Goal: Task Accomplishment & Management: Use online tool/utility

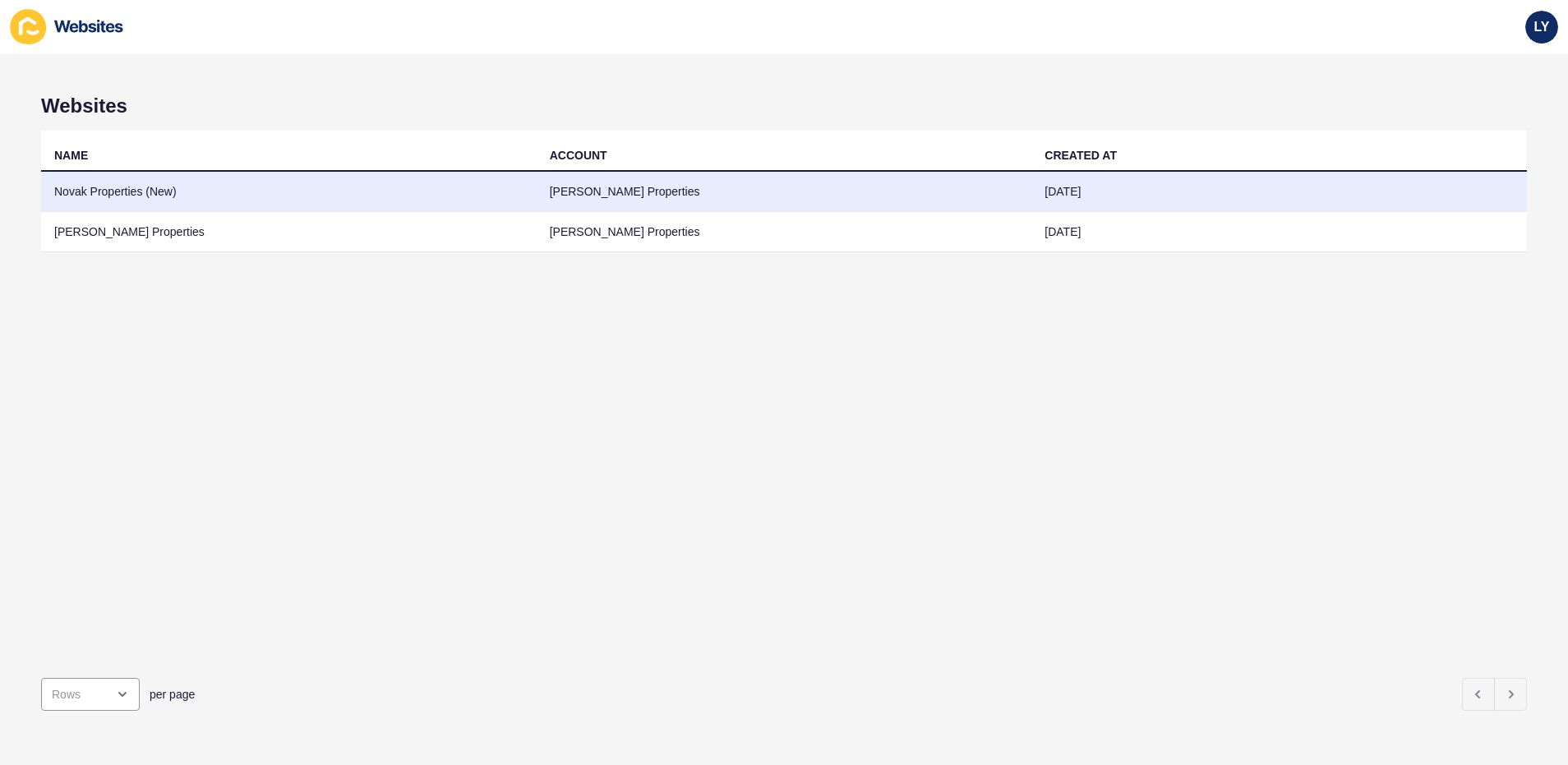
click at [130, 197] on td "Novak Properties (New)" at bounding box center [288, 191] width 495 height 40
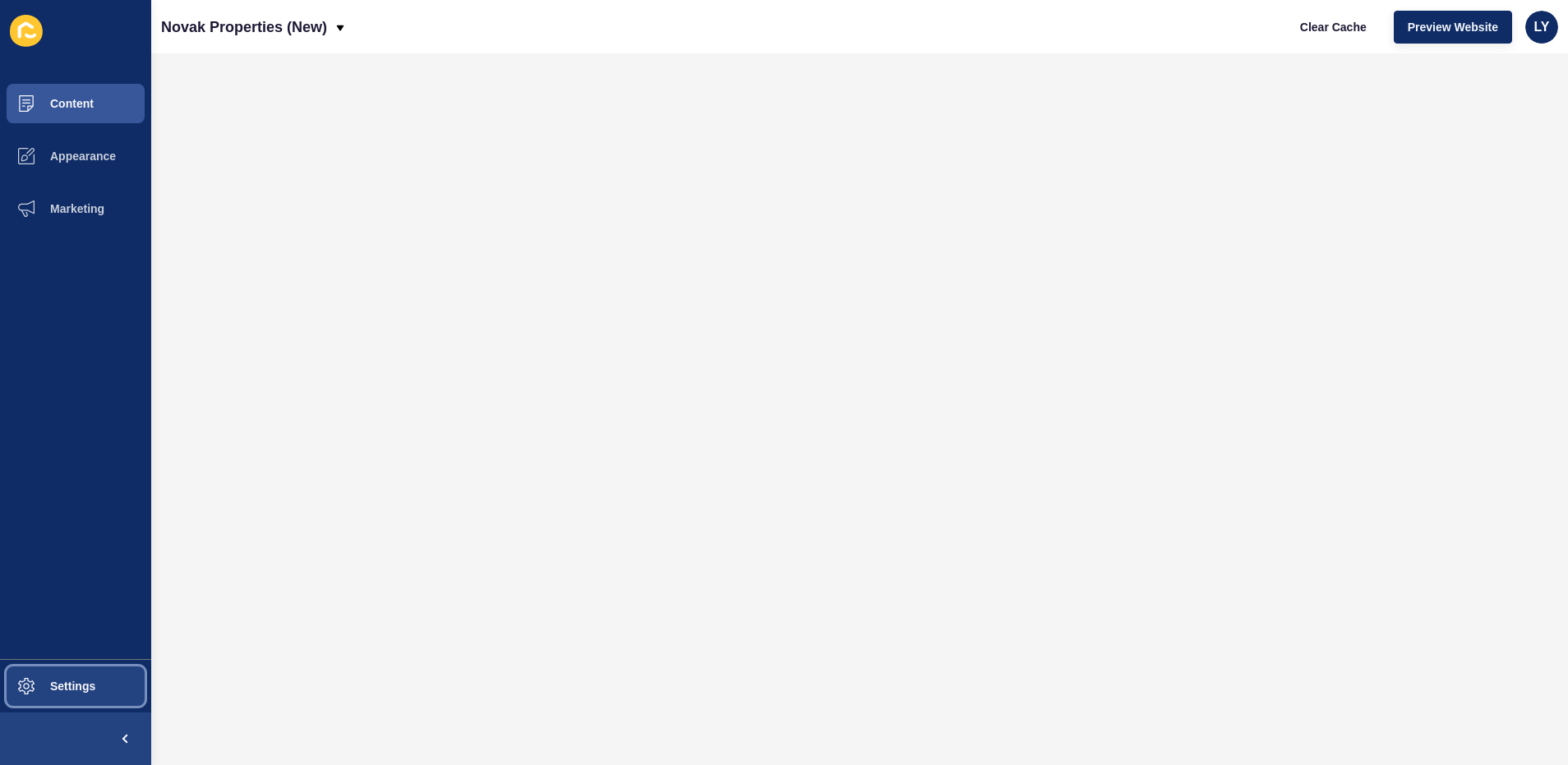
click at [42, 698] on span at bounding box center [26, 685] width 52 height 52
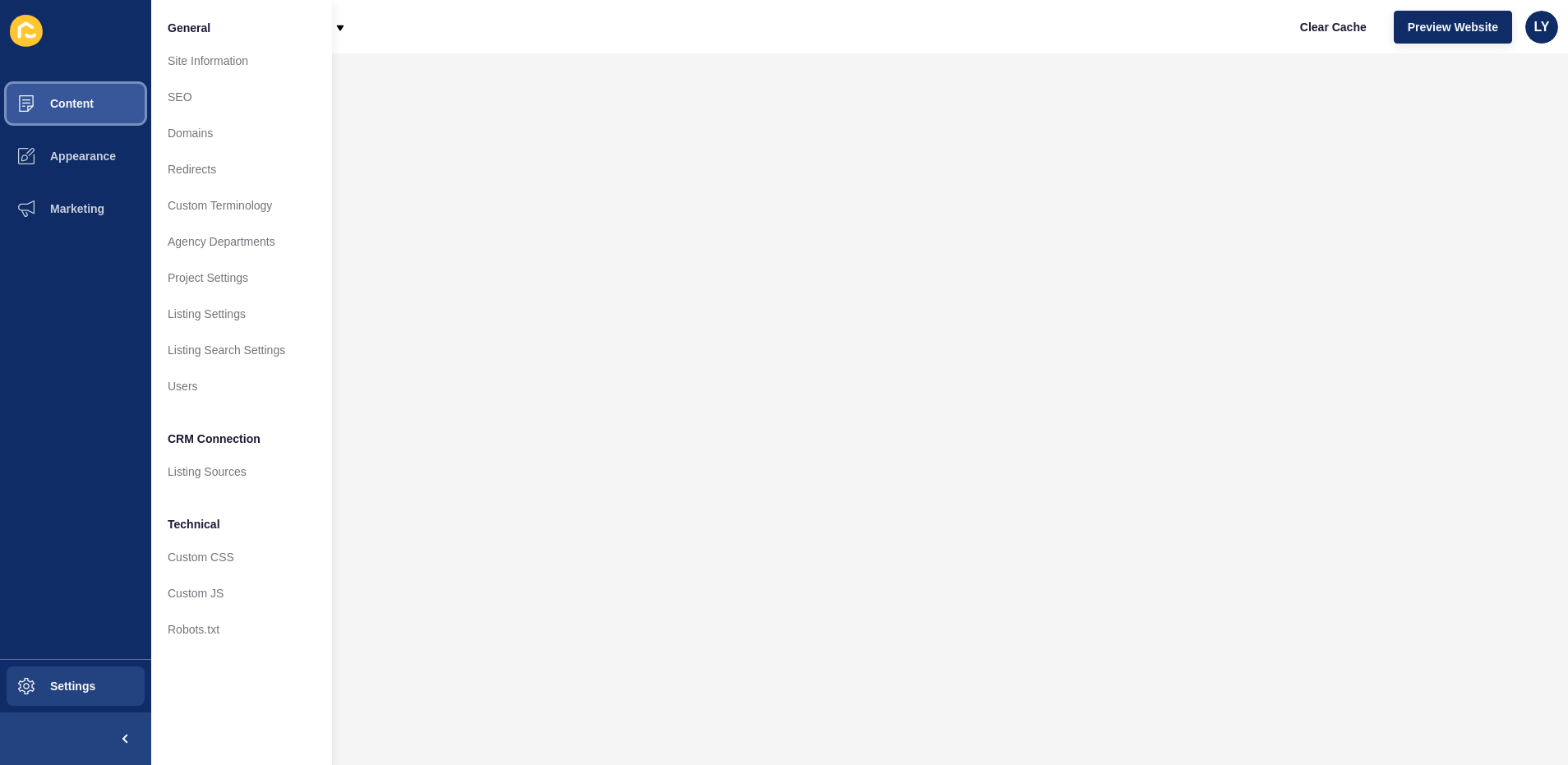
click at [57, 97] on span "Content" at bounding box center [45, 103] width 96 height 13
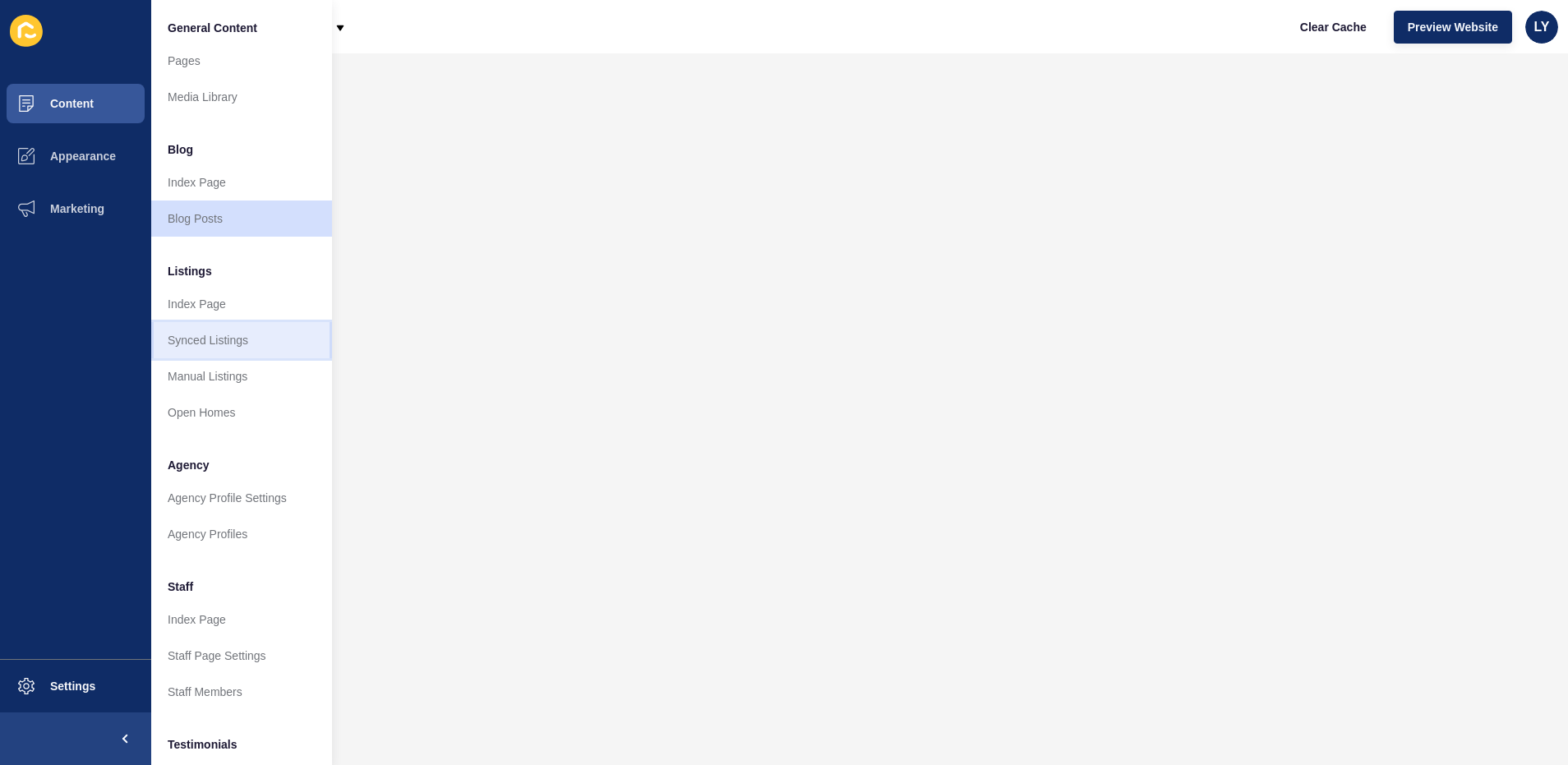
click at [251, 339] on link "Synced Listings" at bounding box center [241, 340] width 181 height 36
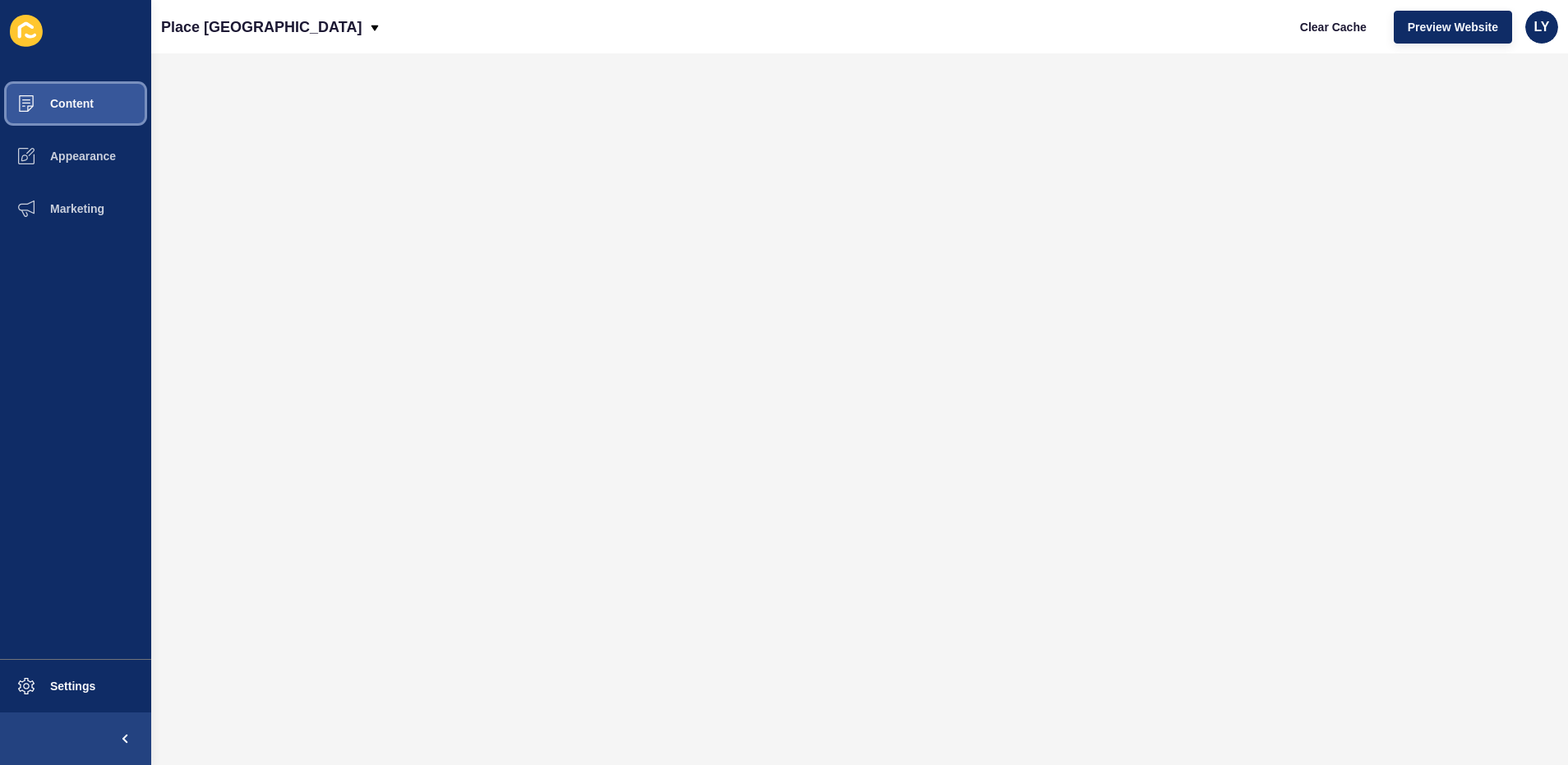
click at [43, 122] on span at bounding box center [26, 103] width 52 height 52
click at [47, 110] on span at bounding box center [26, 103] width 52 height 52
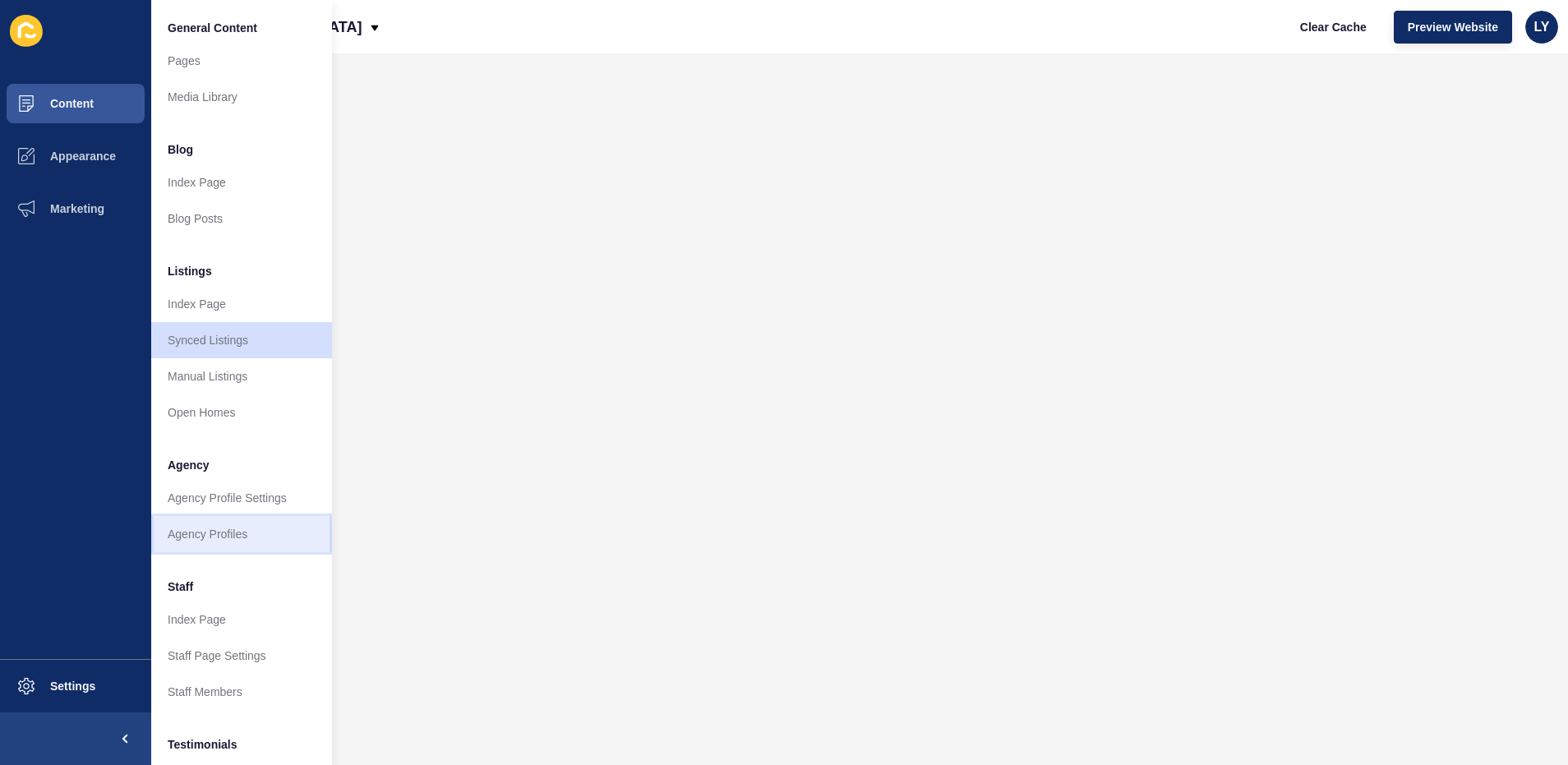
click at [208, 522] on link "Agency Profiles" at bounding box center [241, 534] width 181 height 36
